Goal: Transaction & Acquisition: Book appointment/travel/reservation

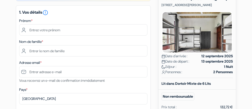
scroll to position [62, 0]
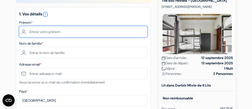
click at [47, 31] on input "text" at bounding box center [83, 31] width 128 height 11
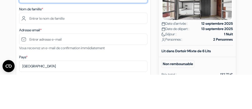
type input "Odile"
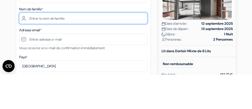
click at [66, 52] on input "text" at bounding box center [83, 52] width 128 height 11
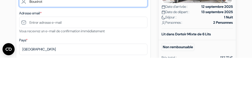
type input "Bouxirot"
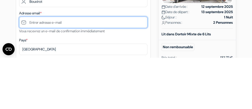
click at [67, 73] on input "text" at bounding box center [83, 73] width 128 height 11
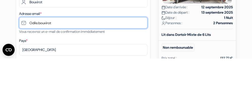
click at [33, 75] on input "Odile.bouxirot" at bounding box center [83, 73] width 128 height 11
click at [59, 75] on input "odile.bouxirot" at bounding box center [83, 73] width 128 height 11
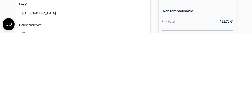
scroll to position [73, 0]
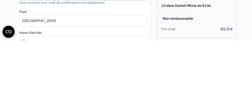
type input "[EMAIL_ADDRESS][DOMAIN_NAME]"
click at [58, 81] on div "Pays * Selectionner le pays Abkhazie Afghanistan Afrique du Sud Albanie Algérie…" at bounding box center [83, 86] width 128 height 18
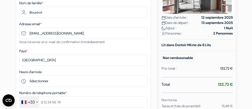
scroll to position [102, 0]
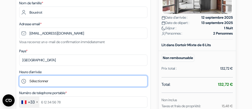
click at [47, 82] on select "Sélectionner 14:00 15:00 16:00 17:00 18:00 19:00 20:00 21:00 22:00 23:00 0:00" at bounding box center [83, 80] width 128 height 11
select select "19"
click at [19, 76] on select "Sélectionner 14:00 15:00 16:00 17:00 18:00 19:00 20:00 21:00 22:00 23:00 0:00" at bounding box center [83, 80] width 128 height 11
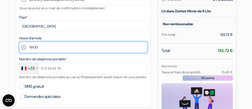
scroll to position [136, 0]
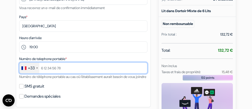
click at [75, 71] on input "text" at bounding box center [83, 67] width 128 height 11
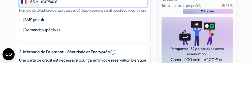
type input "614175406"
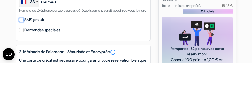
click at [21, 68] on input "SMS gratuit" at bounding box center [21, 66] width 5 height 5
checkbox input "true"
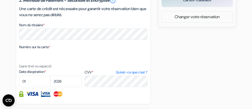
scroll to position [272, 0]
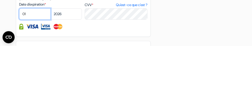
click at [36, 82] on select "01 02 03 04 05 06 07 08 09 10 11 12" at bounding box center [35, 77] width 32 height 11
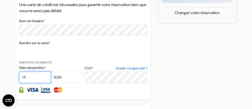
select select "10"
click at [19, 79] on select "01 02 03 04 05 06 07 08 09 10 11 12" at bounding box center [35, 77] width 32 height 11
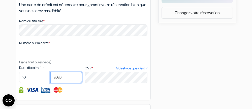
click at [70, 83] on select "2025 2026 2027 2028 2029 2030 2031 2032 2033 2034 2035 2036 2037 2038 2039 2040…" at bounding box center [66, 77] width 32 height 11
select select "2025"
click at [50, 79] on select "2025 2026 2027 2028 2029 2030 2031 2032 2033 2034 2035 2036 2037 2038 2039 2040…" at bounding box center [66, 77] width 32 height 11
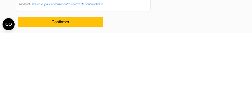
scroll to position [348, 0]
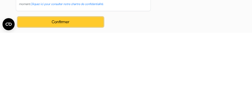
click at [61, 99] on button "Confirmer Loading..." at bounding box center [61, 98] width 86 height 10
